Goal: Use online tool/utility: Utilize a website feature to perform a specific function

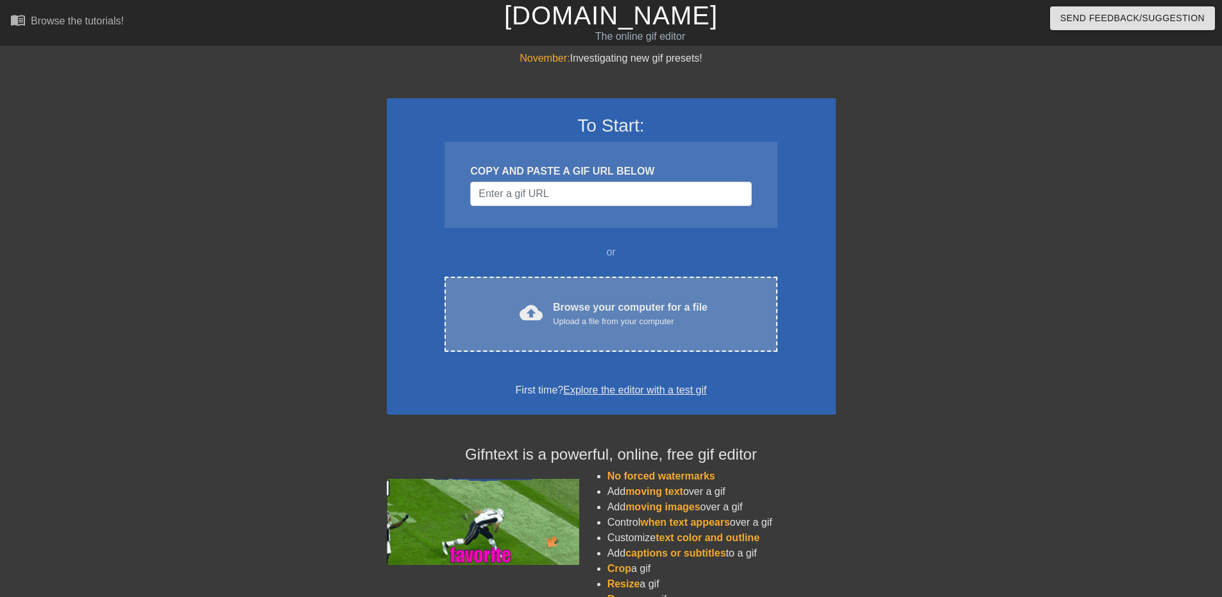
click at [583, 302] on div "Browse your computer for a file Upload a file from your computer" at bounding box center [630, 314] width 155 height 28
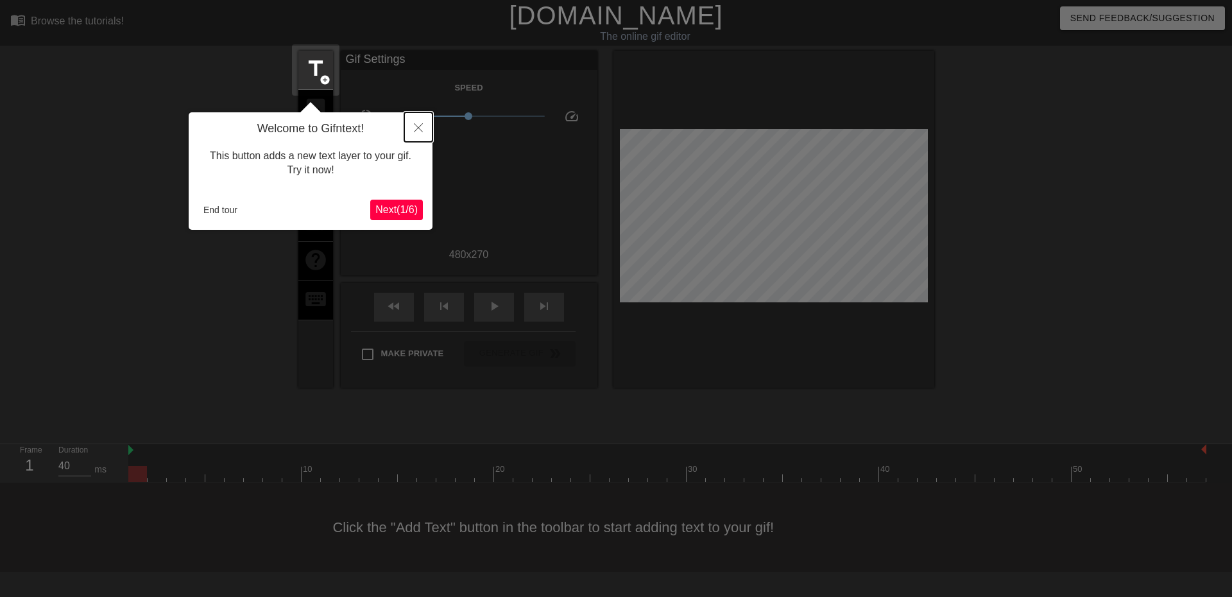
click at [423, 135] on button "Close" at bounding box center [418, 127] width 28 height 30
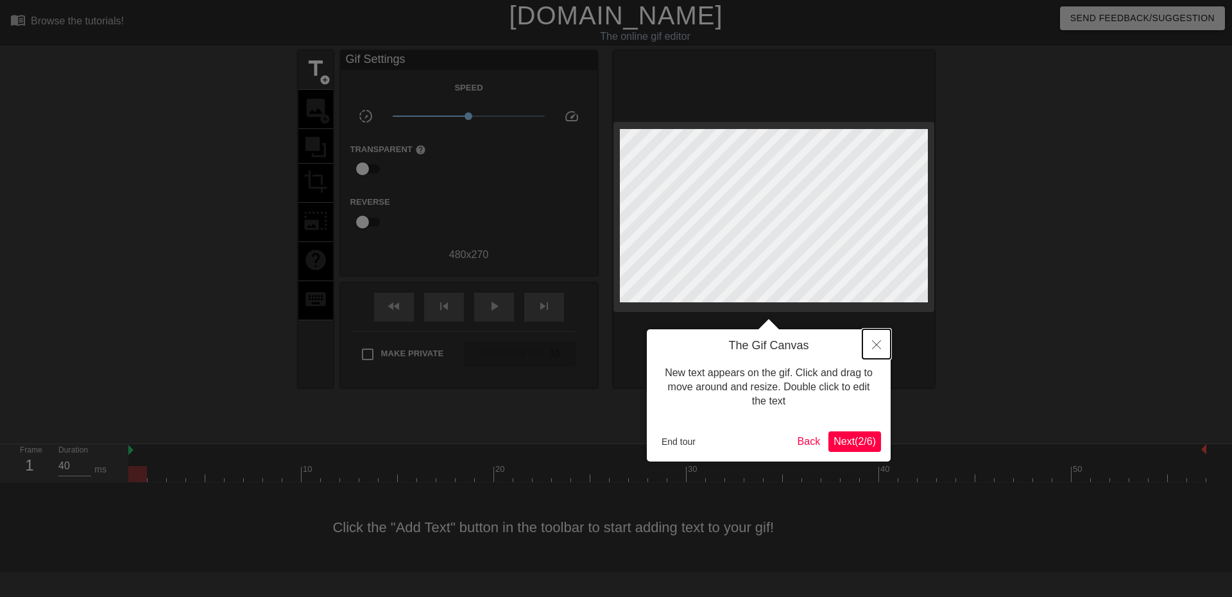
click at [878, 349] on icon "Close" at bounding box center [876, 344] width 9 height 9
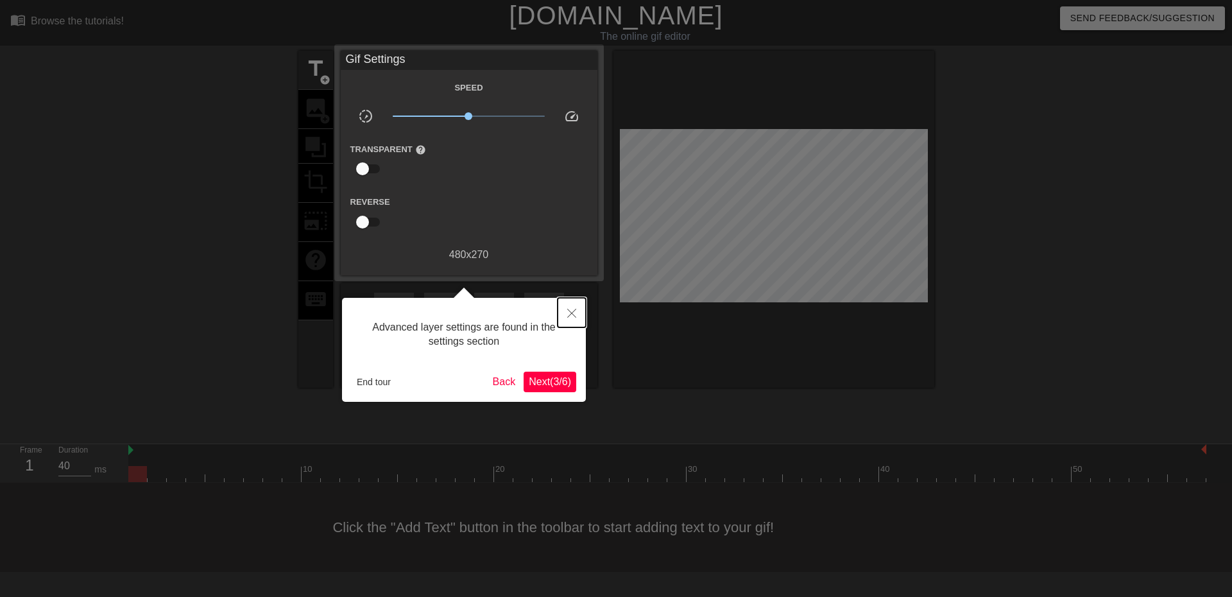
click at [570, 311] on icon "Close" at bounding box center [571, 313] width 9 height 9
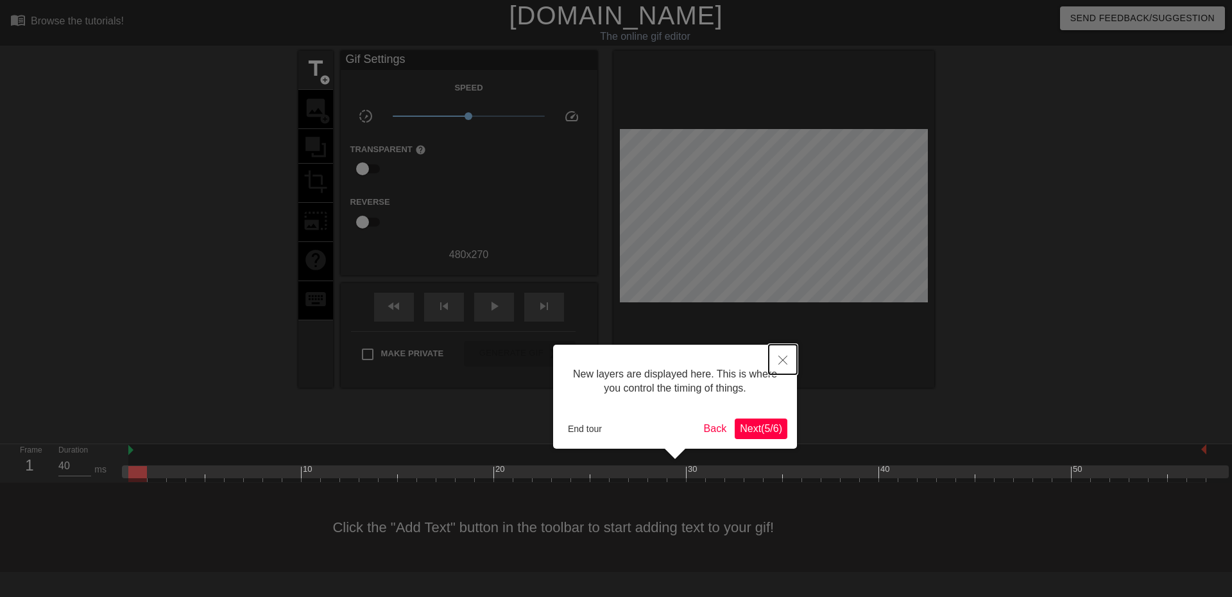
click at [787, 354] on button "Close" at bounding box center [783, 360] width 28 height 30
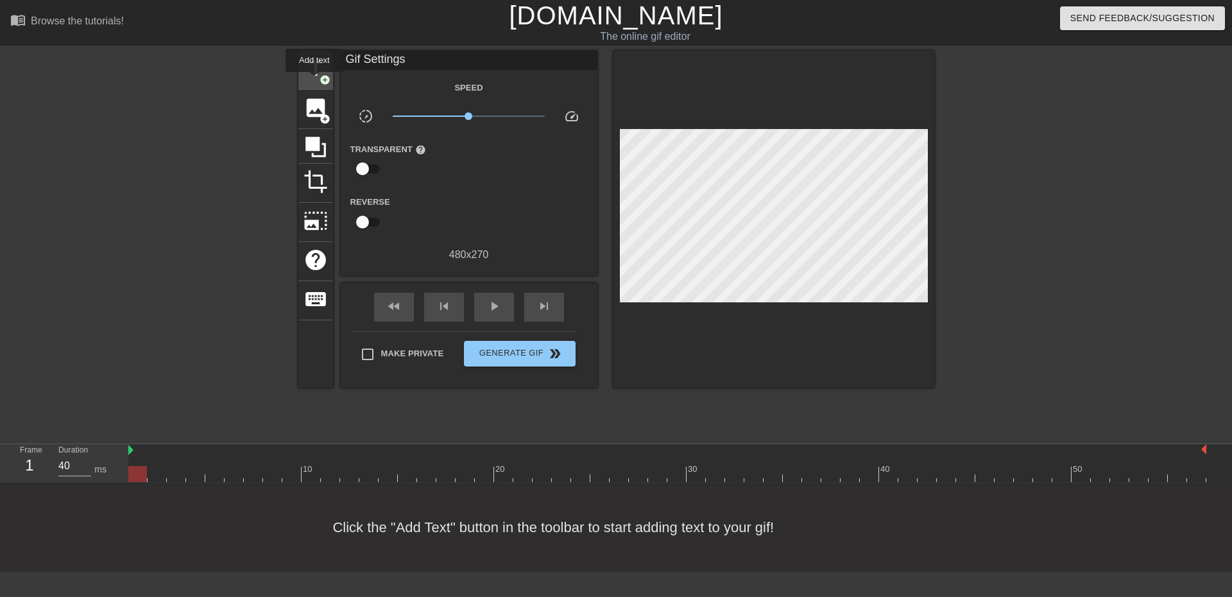
click at [312, 76] on span "title" at bounding box center [316, 68] width 24 height 24
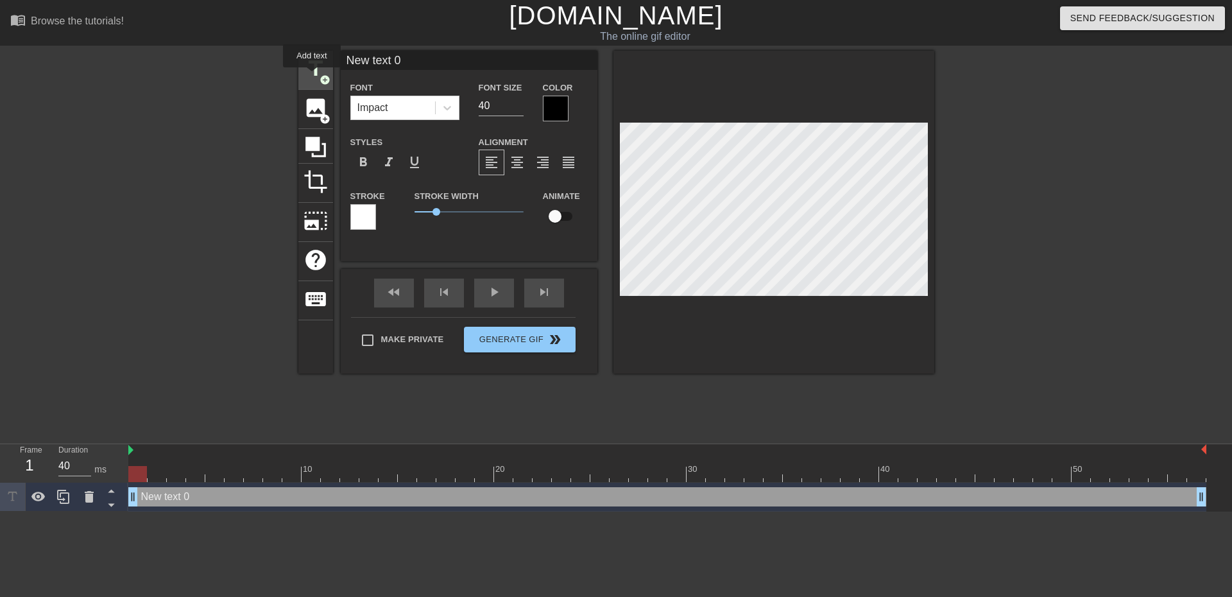
scroll to position [0, 0]
drag, startPoint x: 422, startPoint y: 58, endPoint x: 318, endPoint y: 45, distance: 104.8
click at [320, 46] on div "menu_book Browse the tutorials! Gifntext.com The online gif editor Send Feedbac…" at bounding box center [616, 255] width 1232 height 511
type input "Kapinha vou rapar o joel"
drag, startPoint x: 497, startPoint y: 108, endPoint x: 435, endPoint y: 98, distance: 62.4
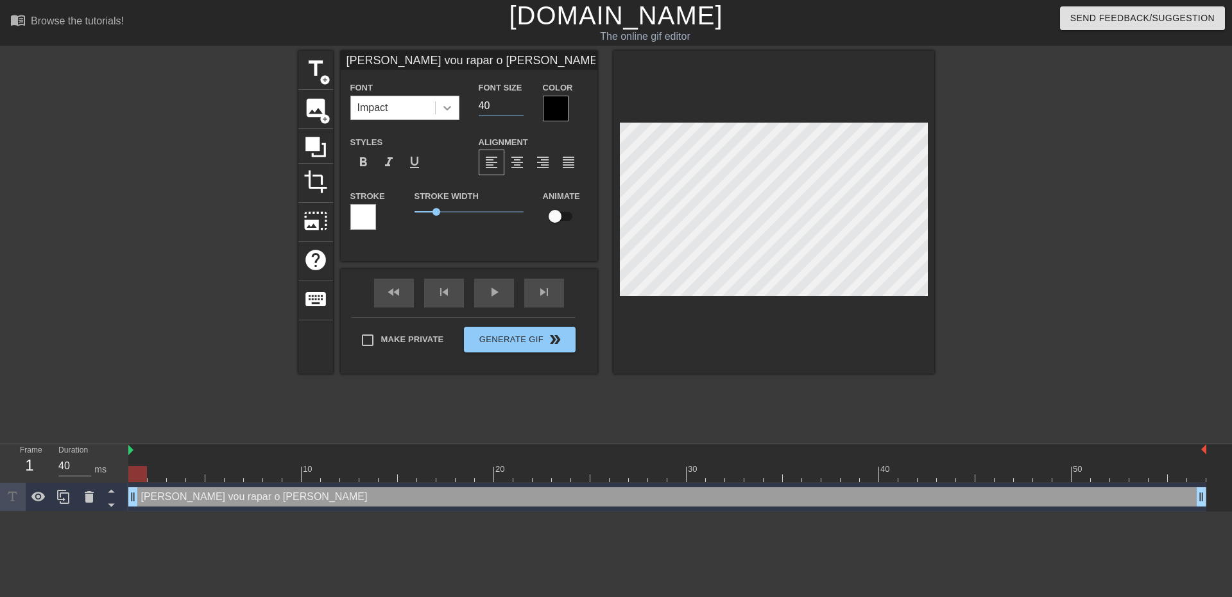
click at [437, 99] on div "Font Impact Font Size 40 Color" at bounding box center [469, 101] width 257 height 42
type input "20"
click at [705, 422] on div "title add_circle image add_circle crop photo_size_select_large help keyboard Ka…" at bounding box center [616, 243] width 636 height 385
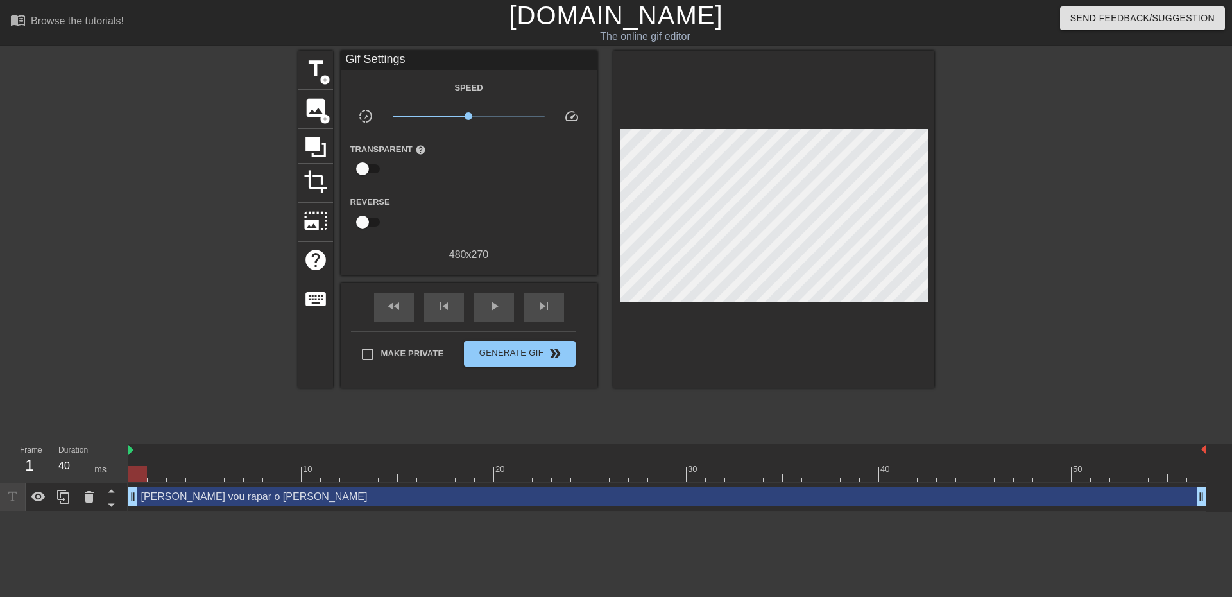
click at [430, 495] on div "Kapinha vou rapar o joel drag_handle drag_handle" at bounding box center [667, 496] width 1078 height 19
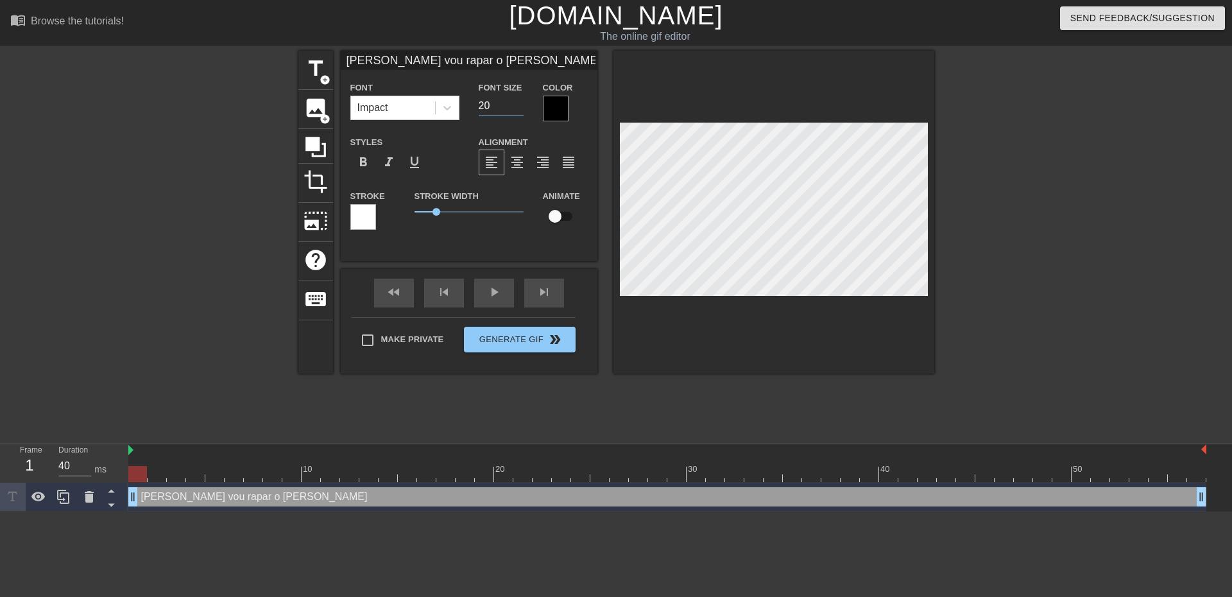
drag, startPoint x: 490, startPoint y: 108, endPoint x: 465, endPoint y: 104, distance: 25.4
click at [465, 104] on div "Font Impact Font Size 20 Color" at bounding box center [469, 101] width 257 height 42
type input "25"
click at [831, 385] on div "title add_circle image add_circle crop photo_size_select_large help keyboard Ka…" at bounding box center [616, 243] width 636 height 385
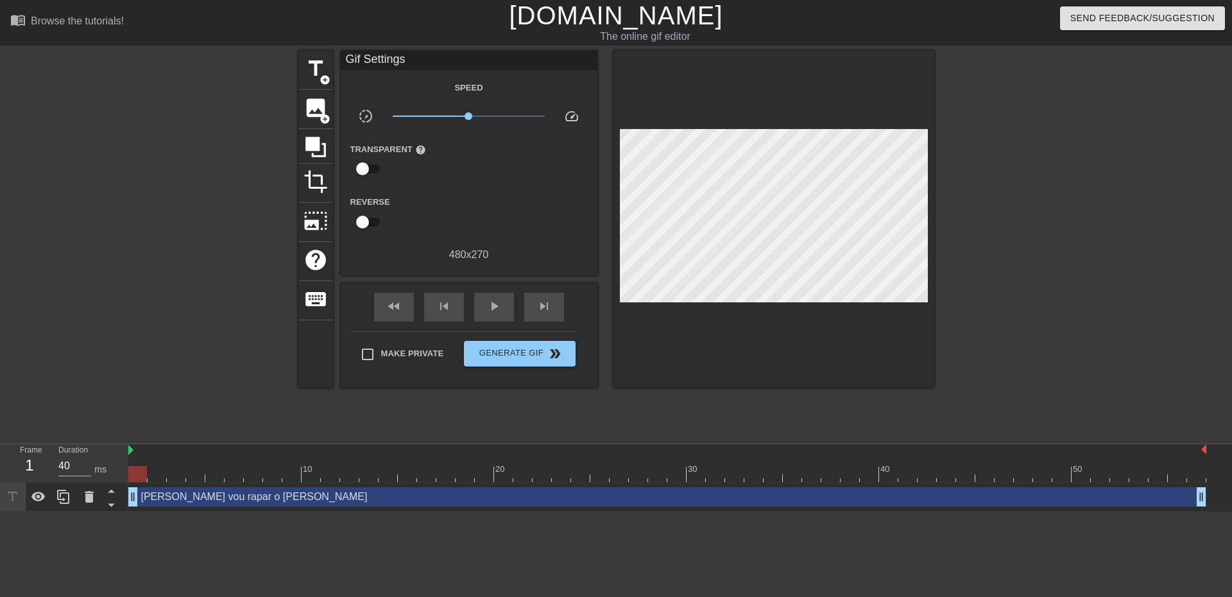
click at [581, 501] on div "Kapinha vou rapar o joel drag_handle drag_handle" at bounding box center [667, 496] width 1078 height 19
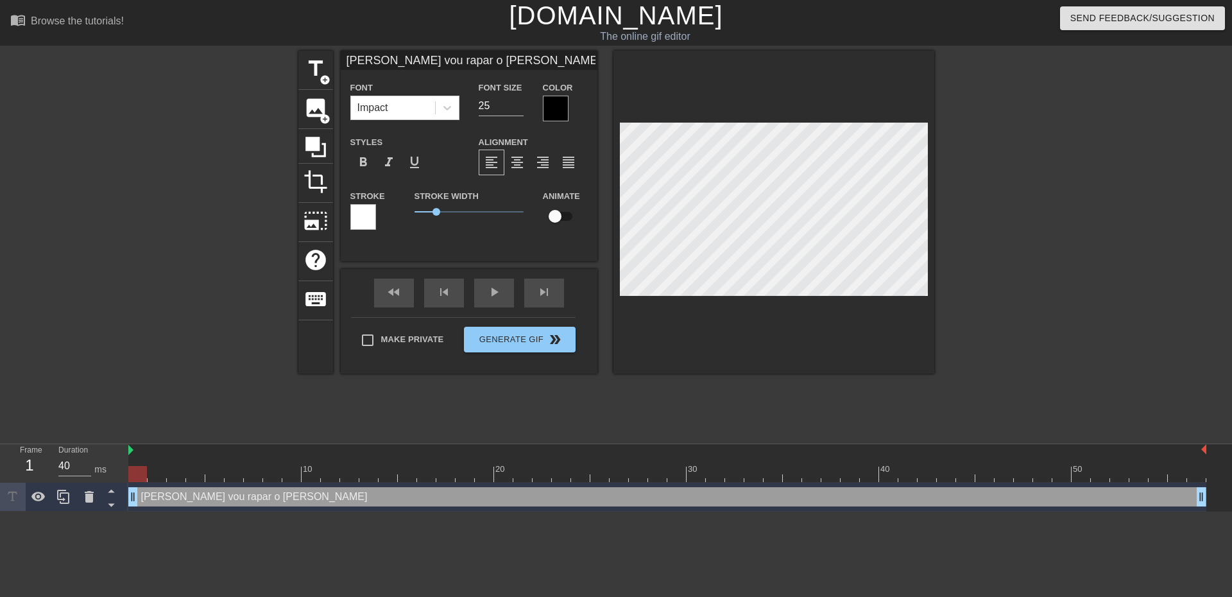
click at [850, 423] on div "title add_circle image add_circle crop photo_size_select_large help keyboard Ka…" at bounding box center [616, 243] width 636 height 385
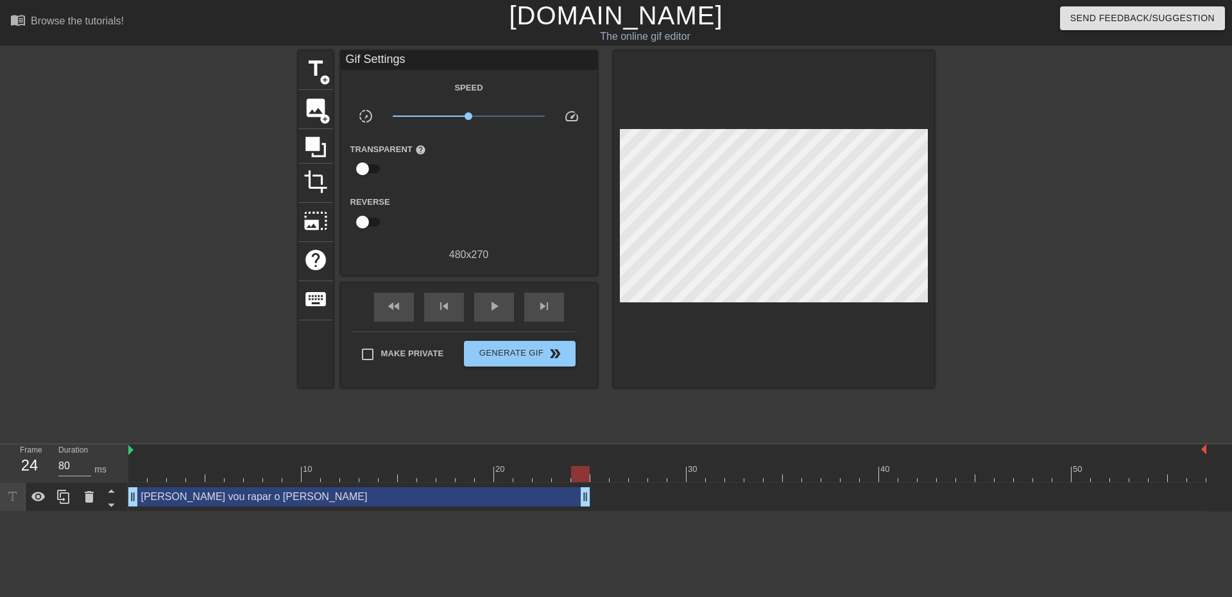
type input "40"
drag, startPoint x: 1200, startPoint y: 499, endPoint x: 570, endPoint y: 514, distance: 630.3
click at [570, 511] on html "menu_book Browse the tutorials! Gifntext.com The online gif editor Send Feedbac…" at bounding box center [616, 255] width 1232 height 511
click at [323, 66] on span "title" at bounding box center [316, 68] width 24 height 24
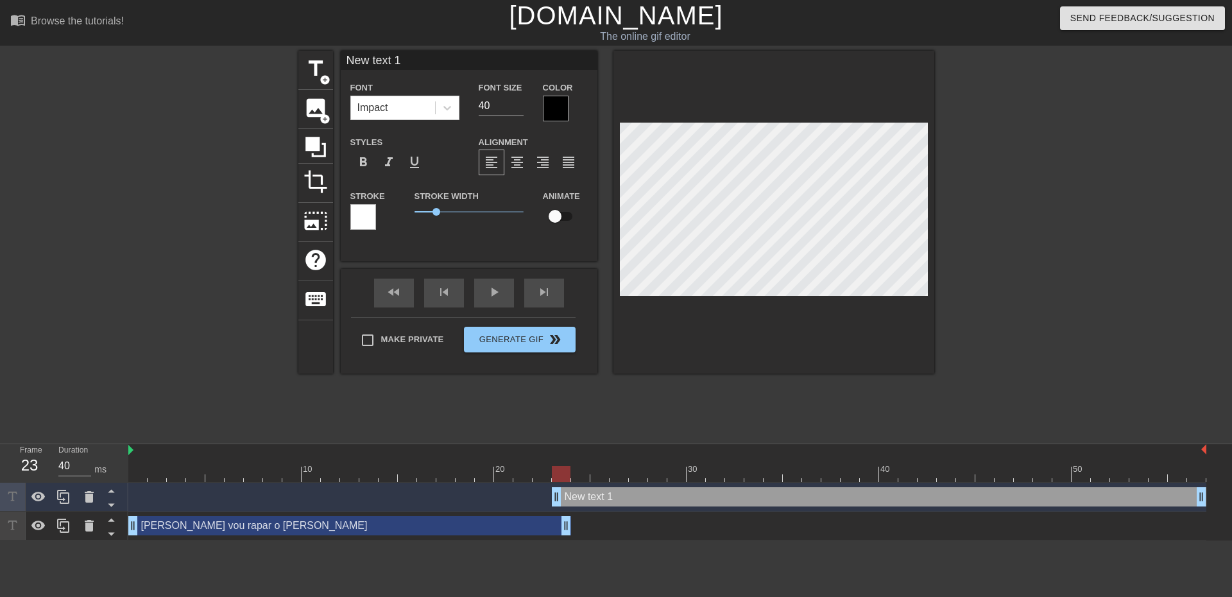
drag, startPoint x: 422, startPoint y: 66, endPoint x: 351, endPoint y: 56, distance: 72.0
click at [351, 56] on input "New text 1" at bounding box center [469, 60] width 257 height 19
type input "N"
drag, startPoint x: 385, startPoint y: 53, endPoint x: 292, endPoint y: 52, distance: 93.0
click at [292, 52] on div "title add_circle image add_circle crop photo_size_select_large help keyboard Te…" at bounding box center [616, 243] width 1232 height 385
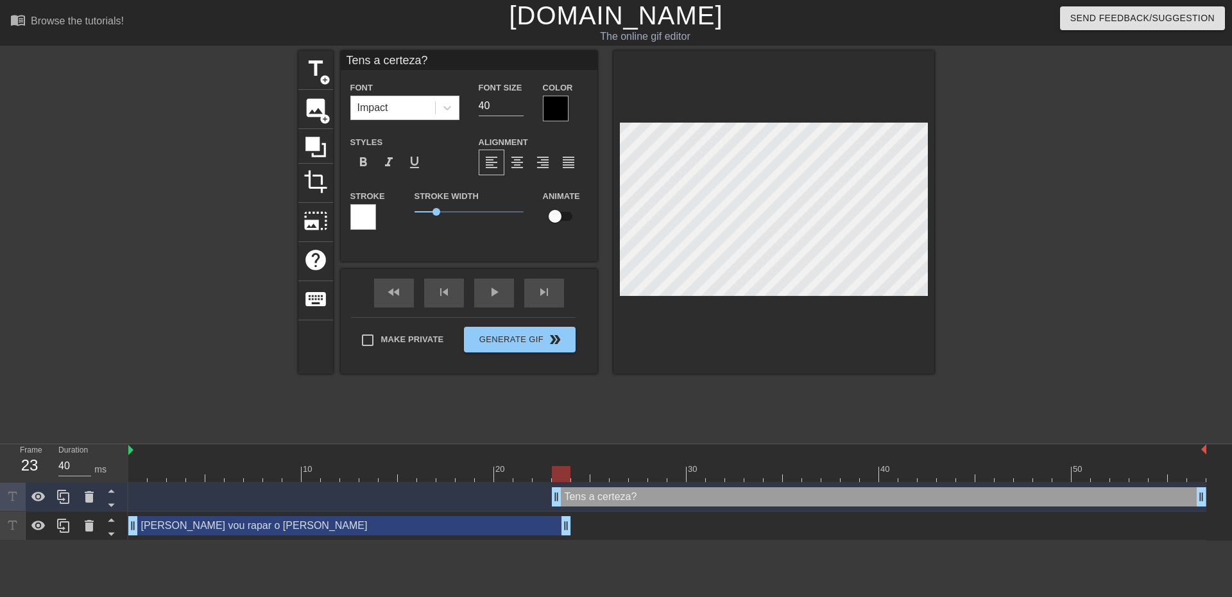
type input "Tens a certeza?"
click at [476, 64] on input "Tens a certeza?" at bounding box center [469, 60] width 257 height 19
drag, startPoint x: 481, startPoint y: 106, endPoint x: 470, endPoint y: 105, distance: 10.3
click at [471, 106] on div "Font Size 40" at bounding box center [501, 101] width 64 height 42
type input "25"
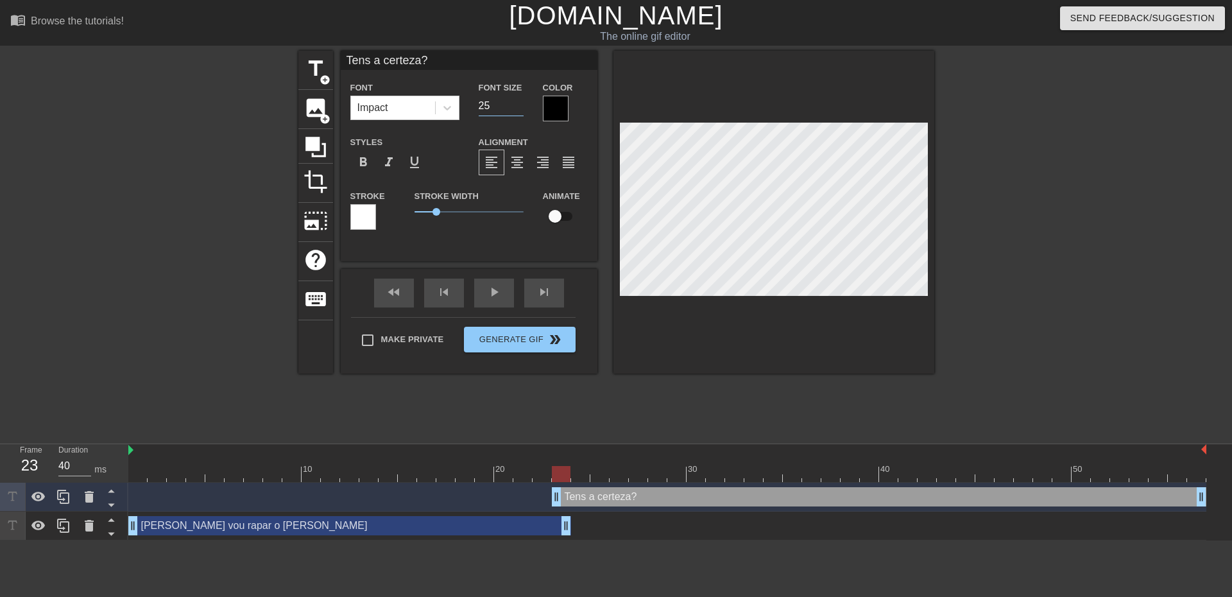
click at [824, 540] on html "menu_book Browse the tutorials! Gifntext.com The online gif editor Send Feedbac…" at bounding box center [616, 270] width 1232 height 540
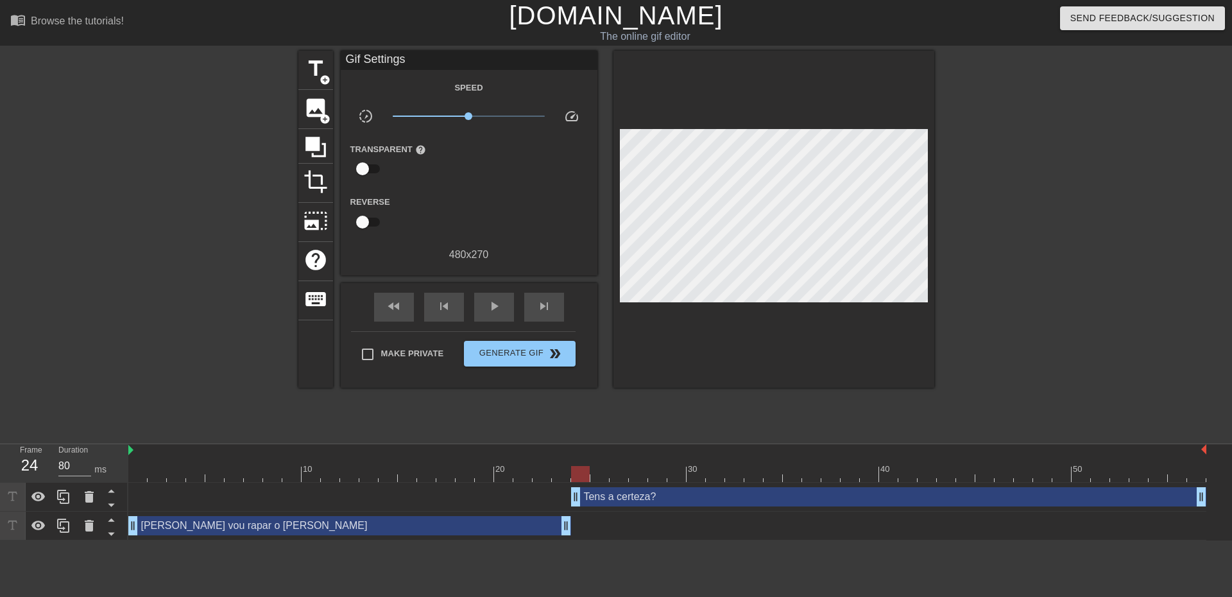
drag, startPoint x: 556, startPoint y: 498, endPoint x: 570, endPoint y: 499, distance: 13.5
click at [570, 499] on div "Tens a certeza? drag_handle drag_handle" at bounding box center [667, 496] width 1078 height 19
click at [669, 501] on div "Tens a certeza? drag_handle drag_handle" at bounding box center [888, 496] width 635 height 19
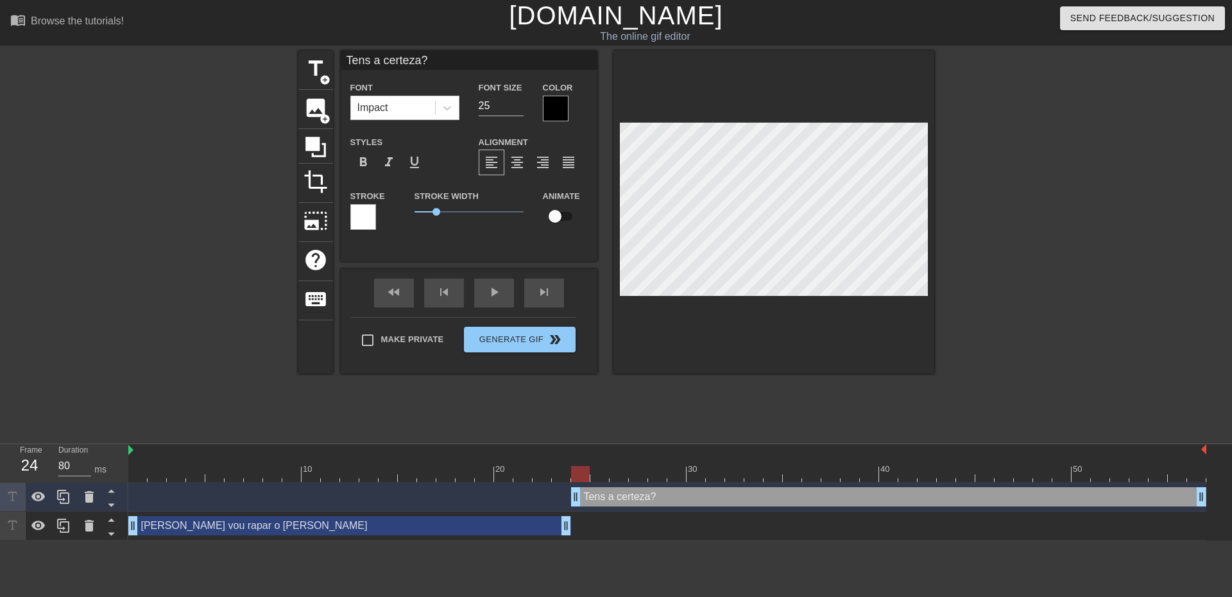
type input "40"
drag, startPoint x: 583, startPoint y: 474, endPoint x: 603, endPoint y: 476, distance: 19.3
click at [603, 476] on div at bounding box center [599, 474] width 19 height 16
click at [553, 337] on div "Make Private Generate Gif double_arrow" at bounding box center [463, 342] width 225 height 51
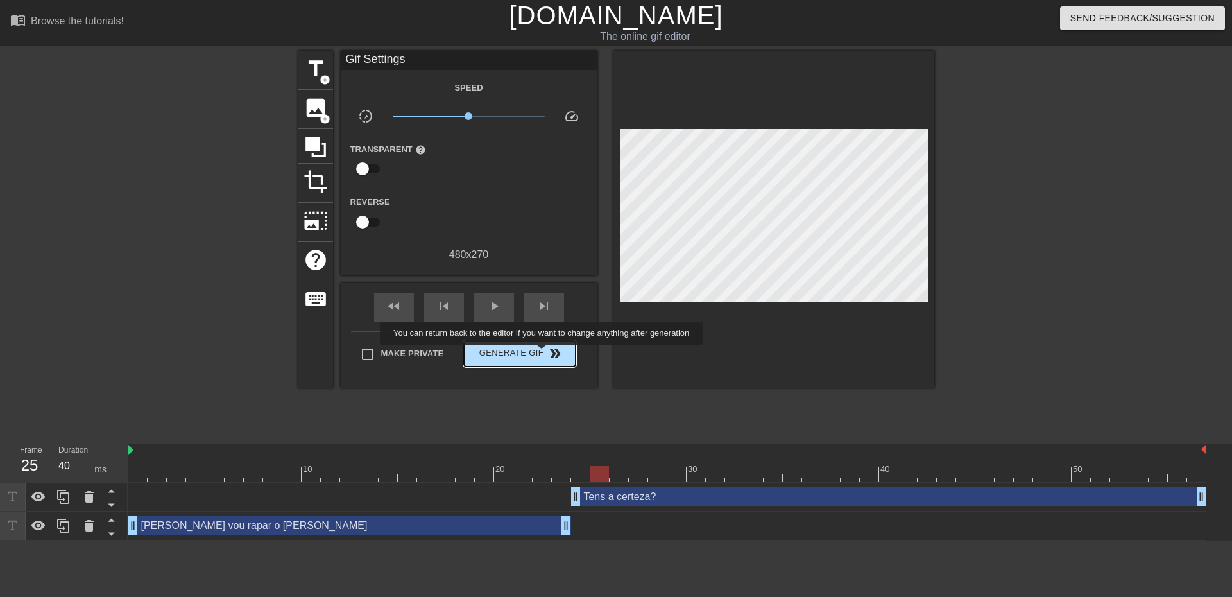
click at [543, 354] on span "Generate Gif double_arrow" at bounding box center [519, 353] width 101 height 15
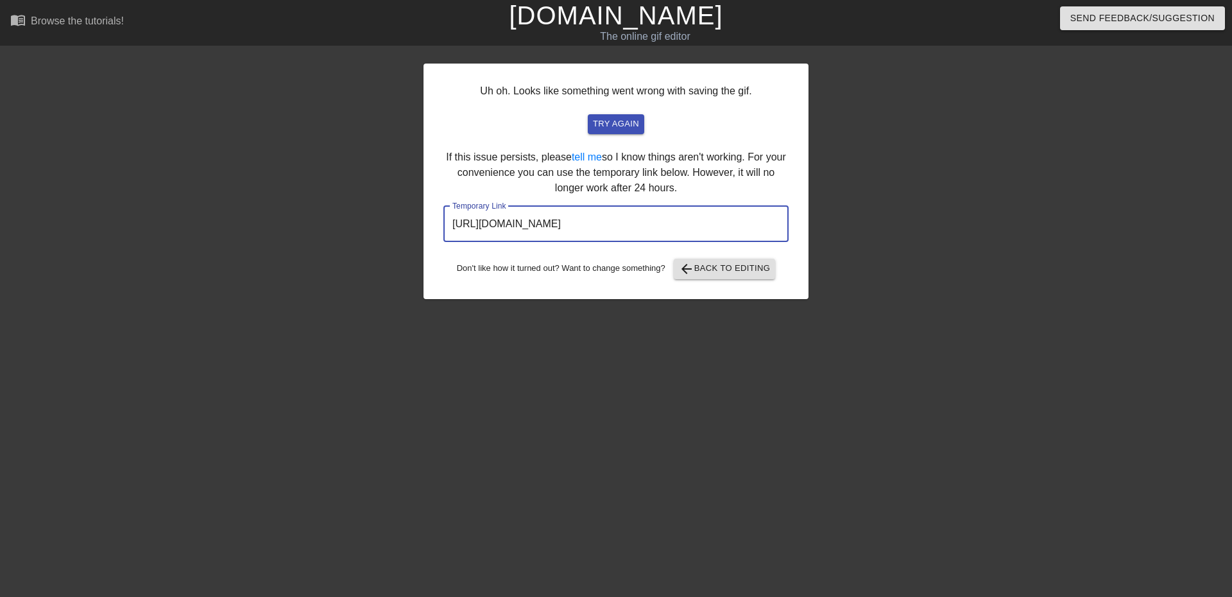
drag, startPoint x: 738, startPoint y: 218, endPoint x: 383, endPoint y: 200, distance: 355.3
click at [344, 217] on div "Uh oh. Looks like something went wrong with saving the gif. try again If this i…" at bounding box center [616, 243] width 1232 height 385
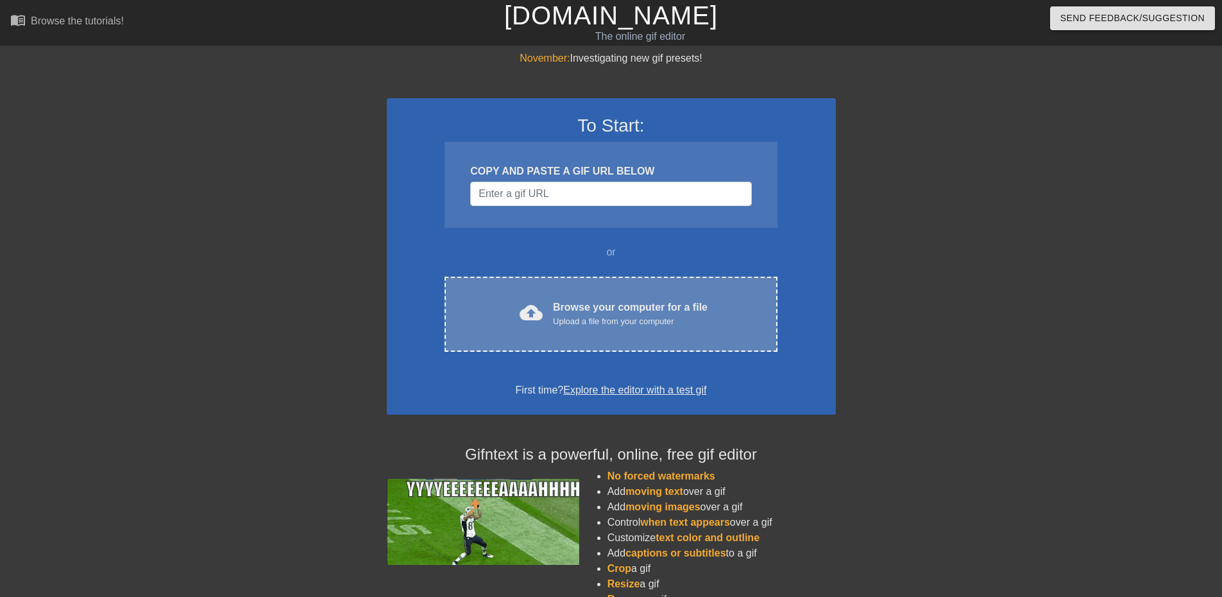
click at [605, 290] on div "cloud_upload Browse your computer for a file Upload a file from your computer C…" at bounding box center [611, 314] width 332 height 75
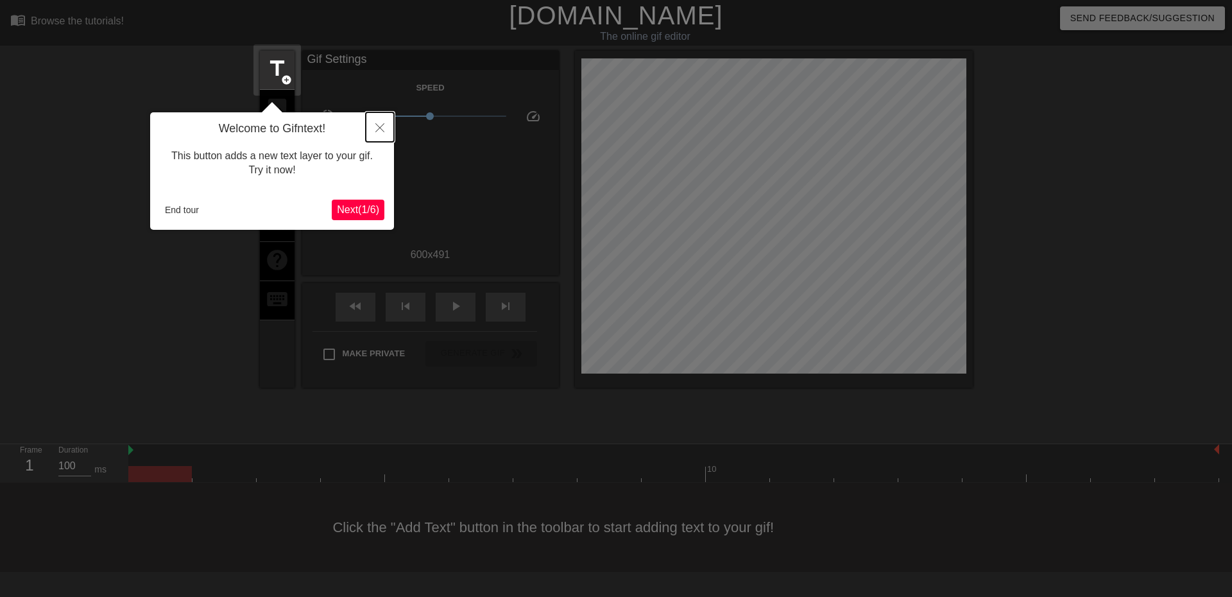
click at [382, 128] on icon "Close" at bounding box center [379, 127] width 9 height 9
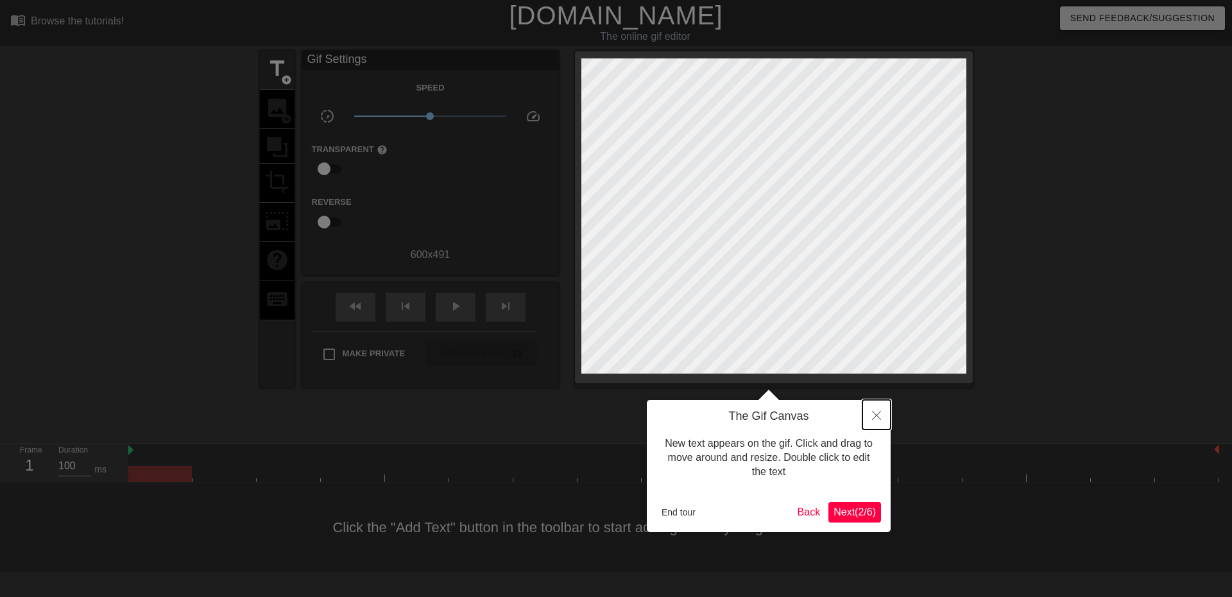
click at [878, 407] on button "Close" at bounding box center [876, 415] width 28 height 30
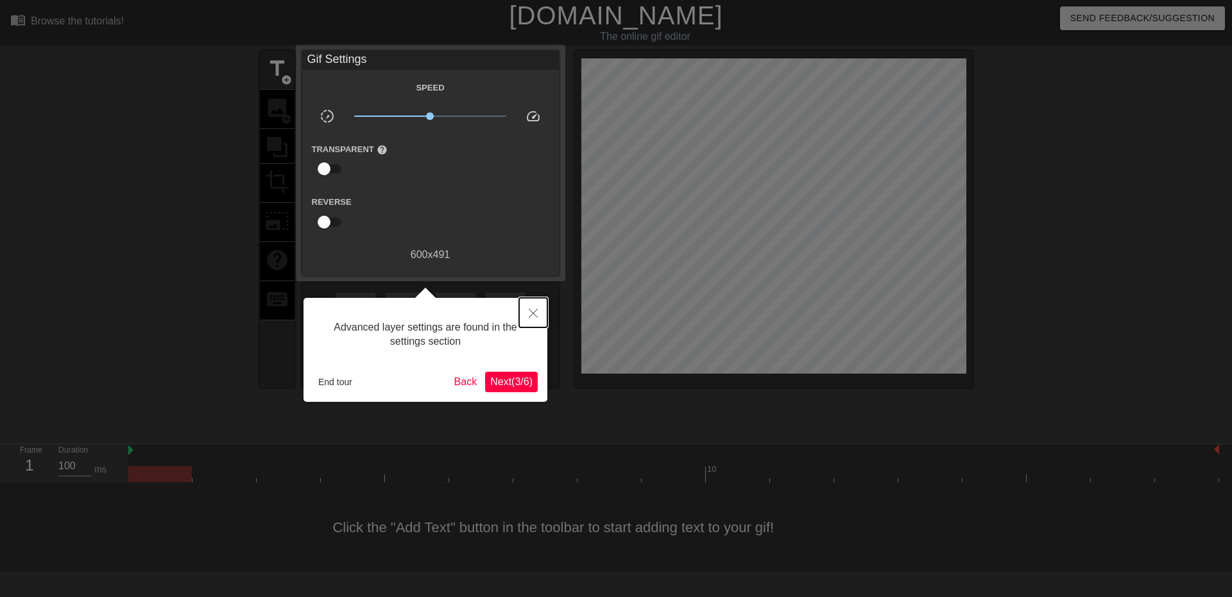
click at [541, 312] on button "Close" at bounding box center [533, 313] width 28 height 30
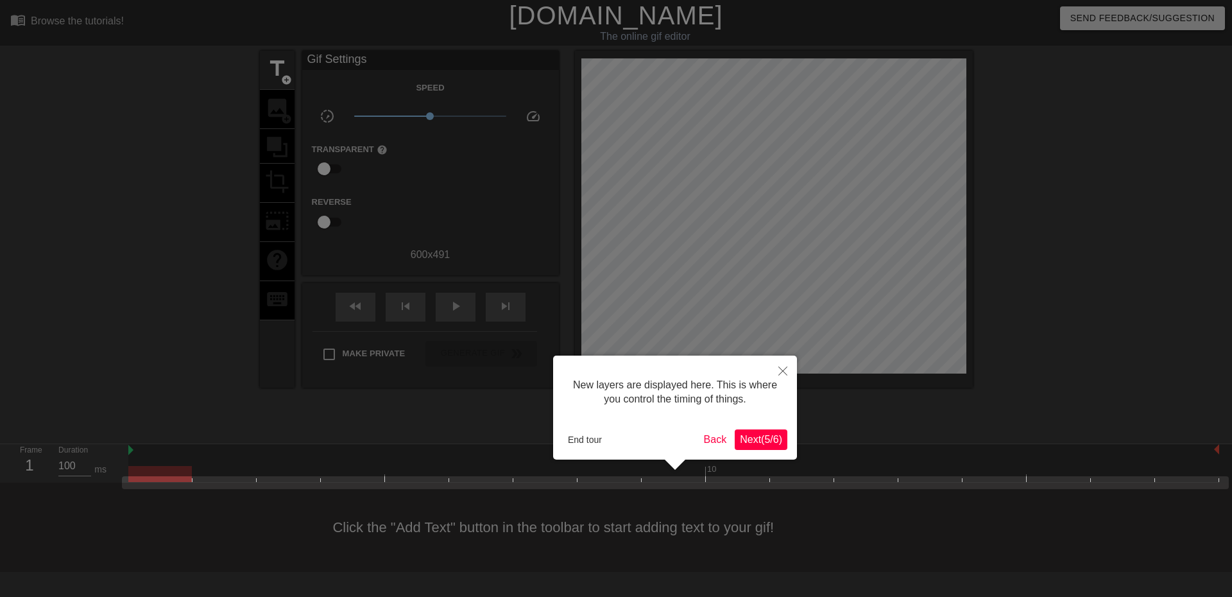
scroll to position [11, 0]
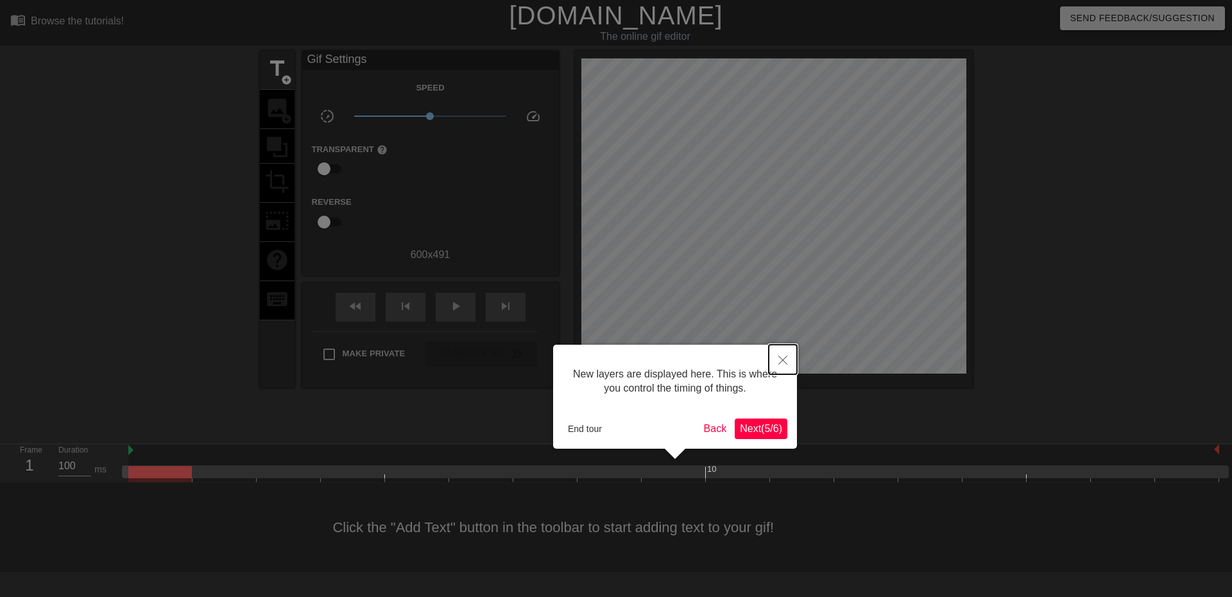
click at [777, 366] on button "Close" at bounding box center [783, 360] width 28 height 30
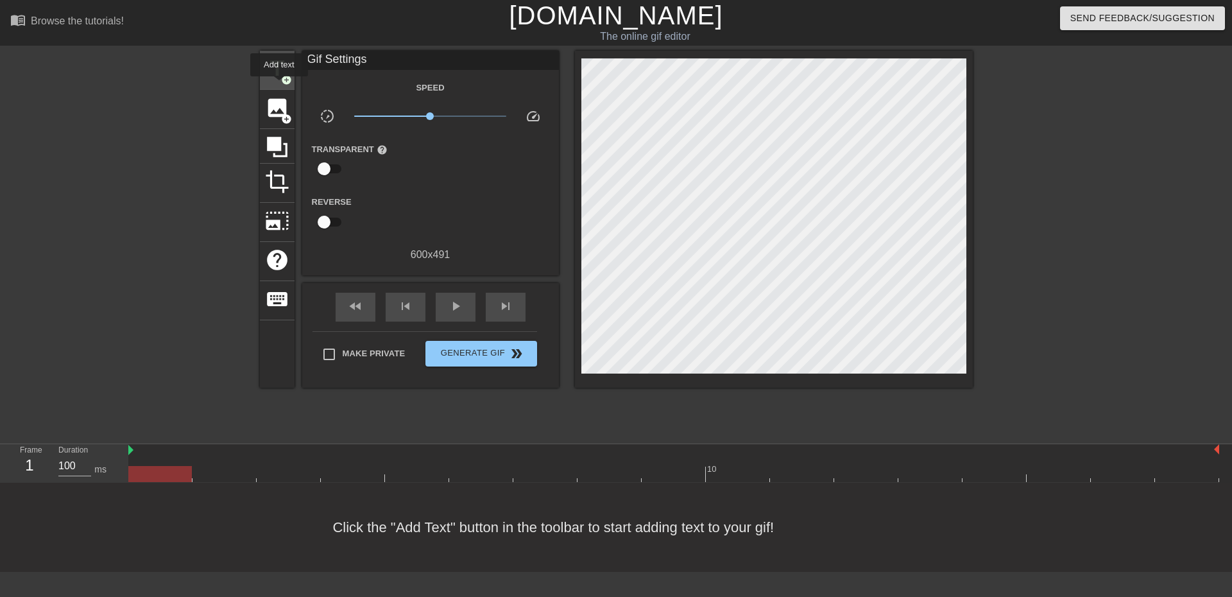
click at [279, 85] on div "title add_circle" at bounding box center [277, 70] width 35 height 39
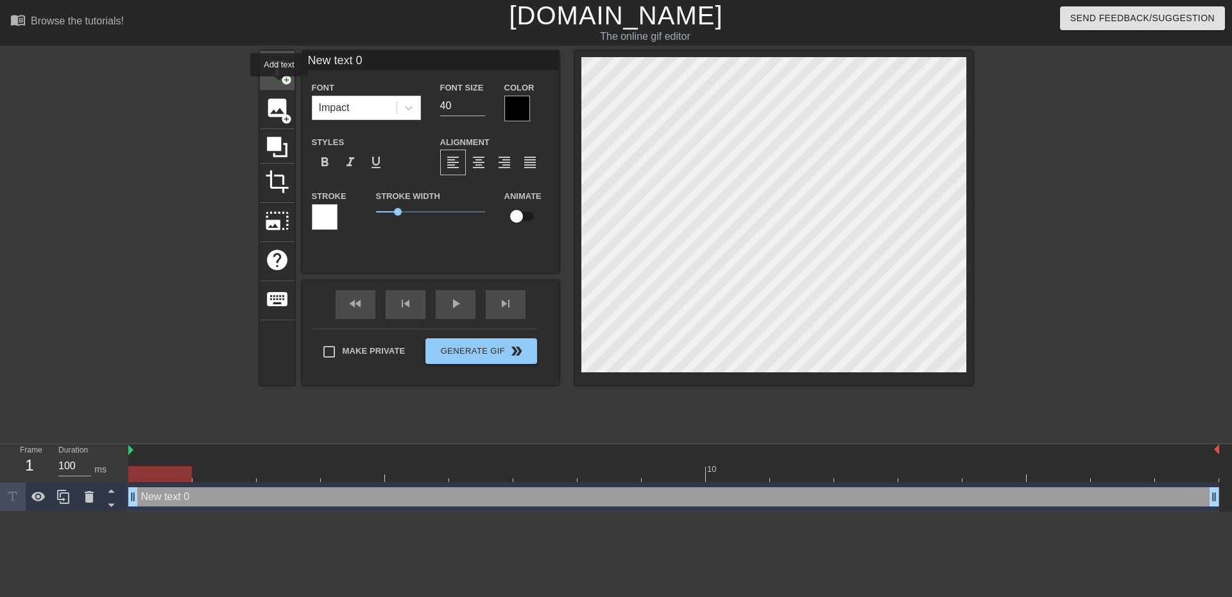
scroll to position [0, 0]
drag, startPoint x: 360, startPoint y: 58, endPoint x: 350, endPoint y: 58, distance: 9.6
click at [350, 58] on input "New text 0" at bounding box center [430, 60] width 257 height 19
click at [350, 56] on input "New text 0" at bounding box center [430, 60] width 257 height 19
drag, startPoint x: 386, startPoint y: 60, endPoint x: 340, endPoint y: 49, distance: 47.5
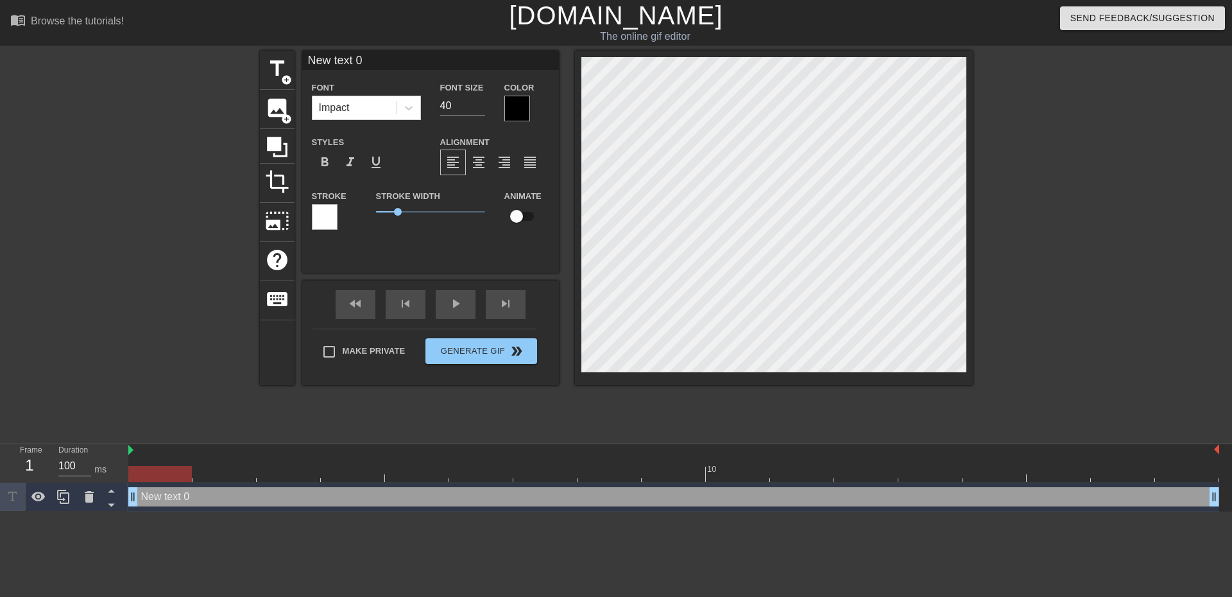
click at [257, 42] on div "menu_book Browse the tutorials! [DOMAIN_NAME] The online gif editor Send Feedba…" at bounding box center [616, 255] width 1232 height 511
paste input "@a1mb0t"
drag, startPoint x: 319, startPoint y: 58, endPoint x: 336, endPoint y: 62, distance: 17.7
click at [319, 59] on input "@a1mb0t" at bounding box center [430, 60] width 257 height 19
click at [372, 60] on input "a1mb0t" at bounding box center [430, 60] width 257 height 19
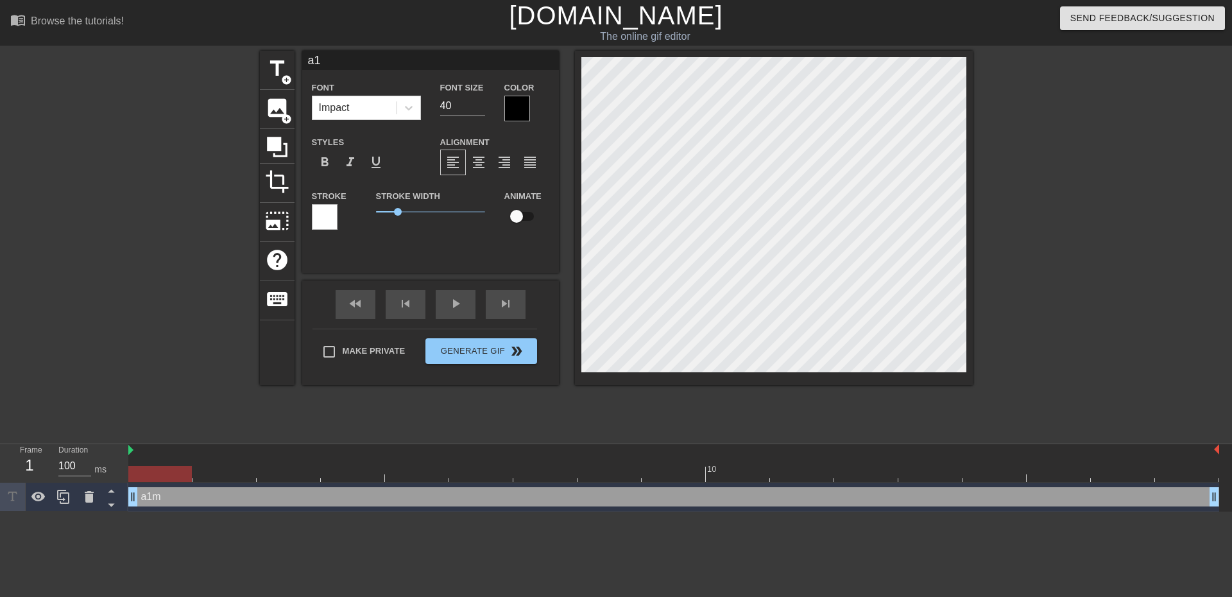
type input "a"
type input "J"
paste input "@a1mb0t"
drag, startPoint x: 311, startPoint y: 62, endPoint x: 302, endPoint y: 63, distance: 8.4
click at [302, 63] on input "@a1mb0t" at bounding box center [430, 60] width 257 height 19
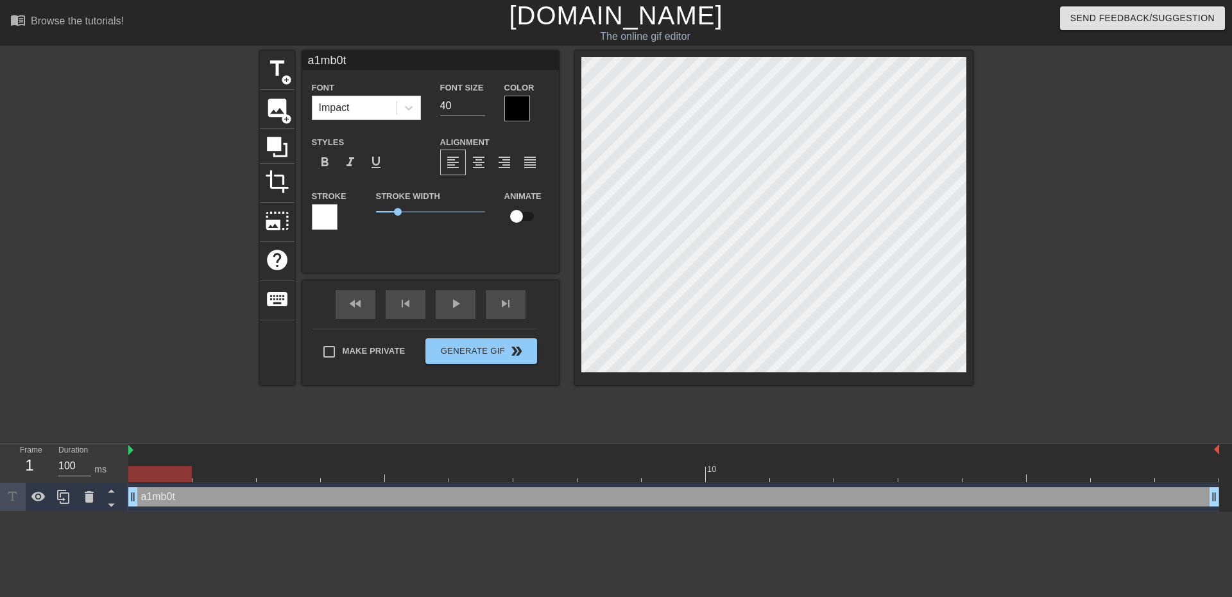
click at [391, 65] on input "a1mb0t" at bounding box center [430, 60] width 257 height 19
type input "a"
drag, startPoint x: 439, startPoint y: 63, endPoint x: 338, endPoint y: 62, distance: 100.7
click at [338, 62] on input "[PERSON_NAME] a ir em direçao" at bounding box center [430, 60] width 257 height 19
paste input "@a1mb0t"
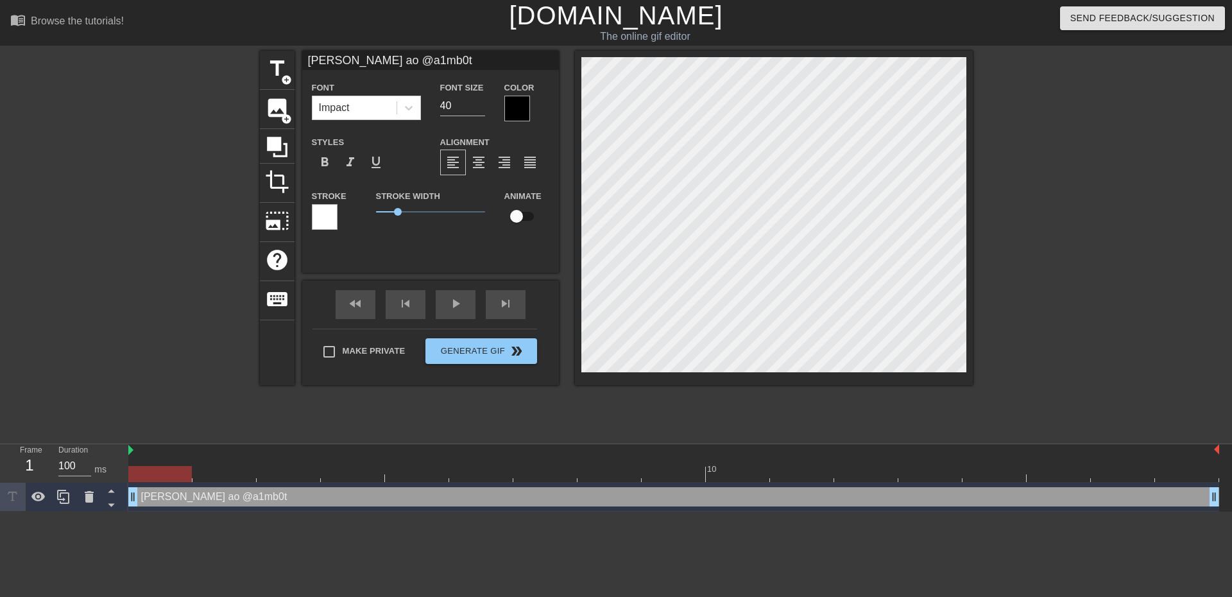
click at [405, 56] on input "[PERSON_NAME] ao @a1mb0t" at bounding box center [430, 60] width 257 height 19
drag, startPoint x: 373, startPoint y: 59, endPoint x: 354, endPoint y: 64, distance: 19.3
click at [333, 59] on input "[PERSON_NAME] ao a1mb0t" at bounding box center [430, 60] width 257 height 19
drag, startPoint x: 415, startPoint y: 60, endPoint x: 373, endPoint y: 55, distance: 42.0
click at [373, 55] on input "[PERSON_NAME] chegou perto do a1mb0t" at bounding box center [430, 60] width 257 height 19
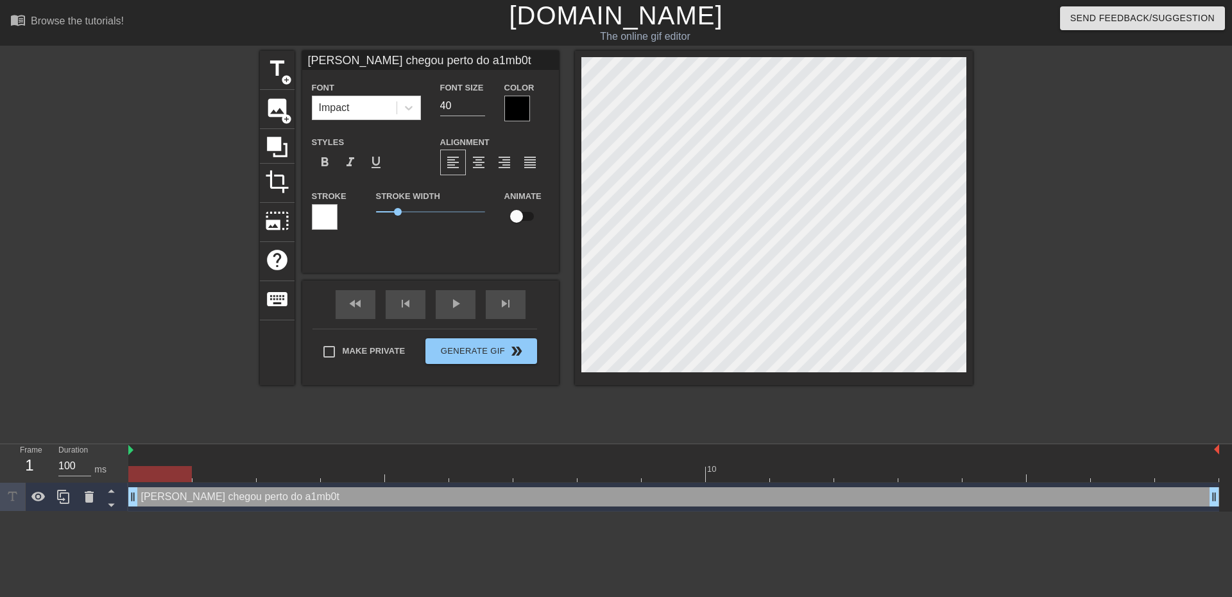
click at [388, 60] on input "[PERSON_NAME] chegou perto do a1mb0t" at bounding box center [430, 60] width 257 height 19
drag, startPoint x: 475, startPoint y: 62, endPoint x: 380, endPoint y: 59, distance: 95.6
click at [327, 55] on input "[PERSON_NAME] chegou perto do a1mb0t" at bounding box center [430, 60] width 257 height 19
click at [381, 59] on input "[PERSON_NAME] chegou perto do a1mb0t" at bounding box center [430, 60] width 257 height 19
drag, startPoint x: 418, startPoint y: 59, endPoint x: 289, endPoint y: 53, distance: 129.1
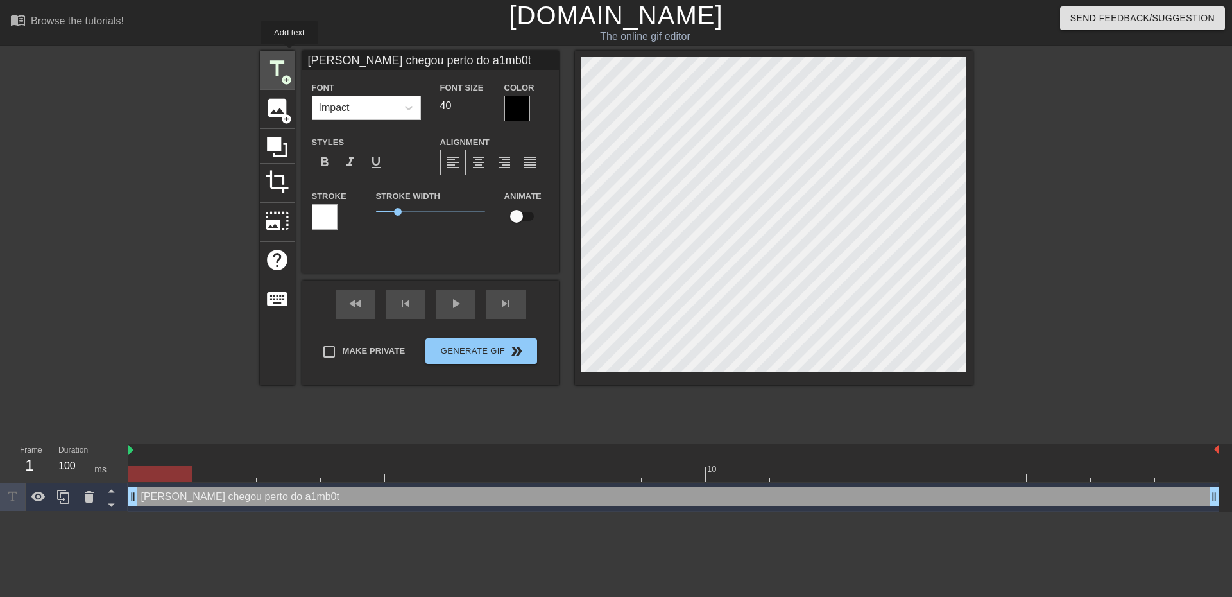
click at [289, 53] on div "title add_circle image add_circle crop photo_size_select_large help keyboard [P…" at bounding box center [616, 218] width 713 height 334
drag, startPoint x: 363, startPoint y: 61, endPoint x: 267, endPoint y: 48, distance: 97.1
click at [268, 50] on div "menu_book Browse the tutorials! [DOMAIN_NAME] The online gif editor Send Feedba…" at bounding box center [616, 255] width 1232 height 511
drag, startPoint x: 350, startPoint y: 60, endPoint x: 302, endPoint y: 57, distance: 48.2
click at [302, 57] on input "Previsao a1mb0t" at bounding box center [430, 60] width 257 height 19
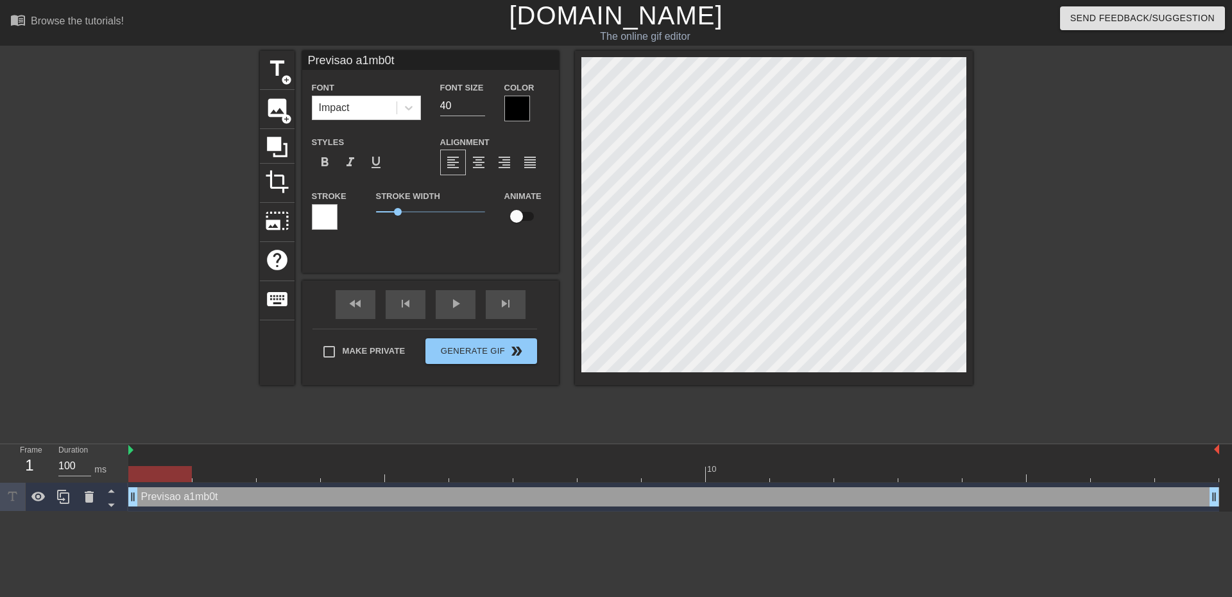
click at [352, 60] on input "Previsao a1mb0t" at bounding box center [430, 60] width 257 height 19
click at [399, 58] on input "a1mb0t" at bounding box center [430, 60] width 257 height 19
drag, startPoint x: 457, startPoint y: 60, endPoint x: 476, endPoint y: 62, distance: 19.3
click at [476, 62] on input "a1mb0t a dar ghost daqui a 1 m" at bounding box center [430, 60] width 257 height 19
paste input "mês"
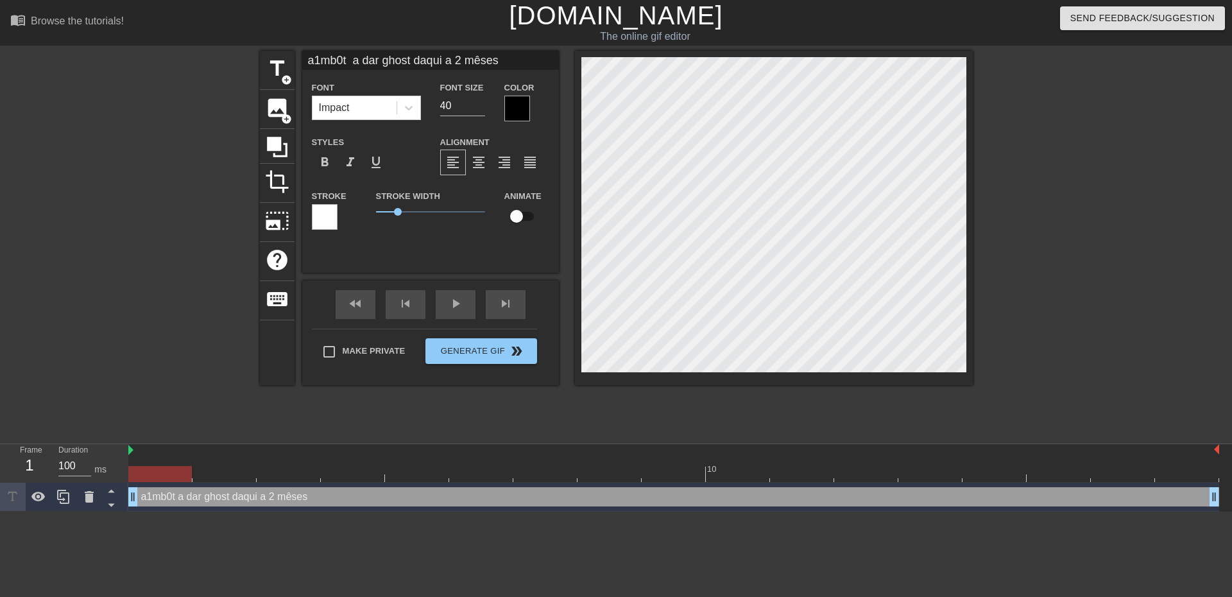
type input "a1mb0t a dar ghost daqui a 2 mêses"
click at [753, 511] on html "menu_book Browse the tutorials! [DOMAIN_NAME] The online gif editor Send Feedba…" at bounding box center [616, 255] width 1232 height 511
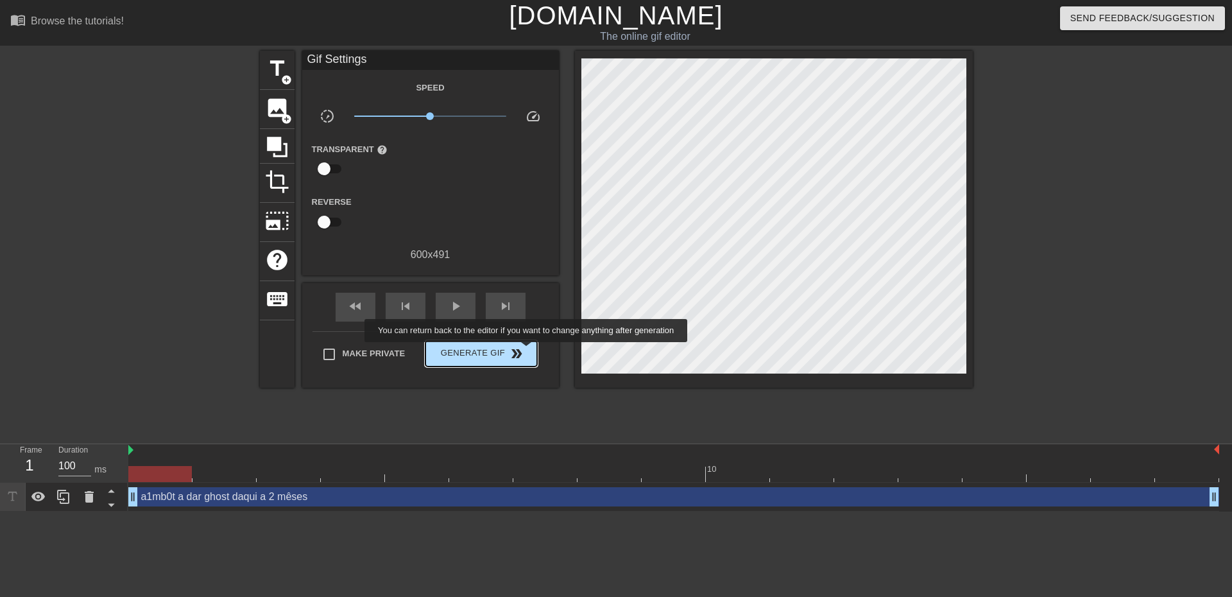
click at [524, 352] on span "double_arrow" at bounding box center [516, 353] width 15 height 15
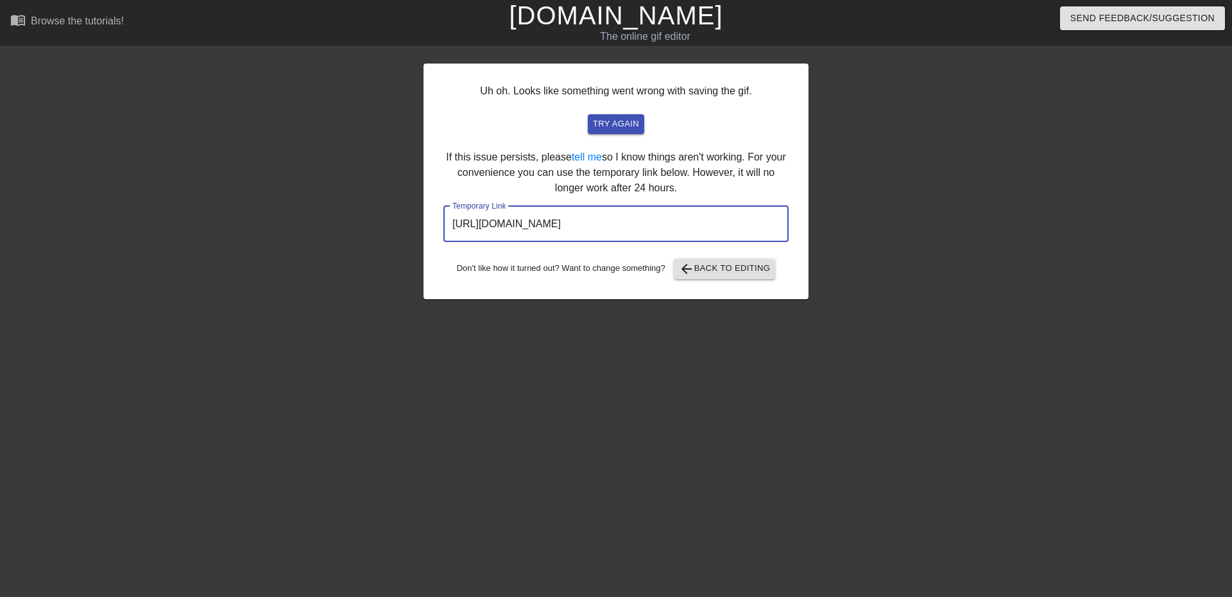
drag, startPoint x: 732, startPoint y: 224, endPoint x: 459, endPoint y: 216, distance: 273.5
click at [445, 218] on input "[URL][DOMAIN_NAME]" at bounding box center [615, 224] width 345 height 36
